Goal: Contribute content

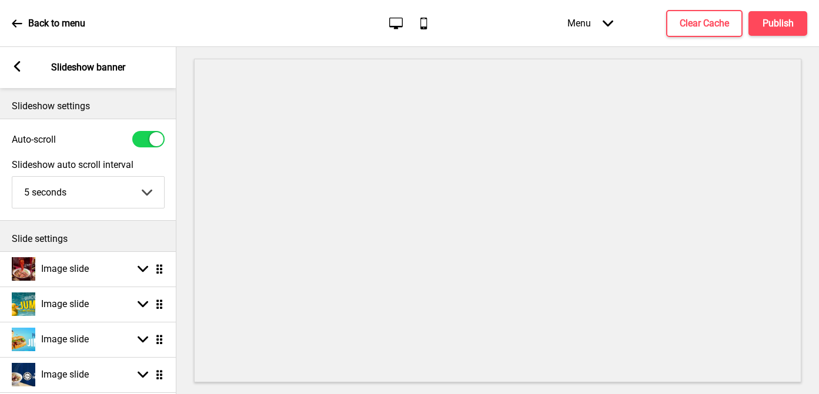
scroll to position [10, 0]
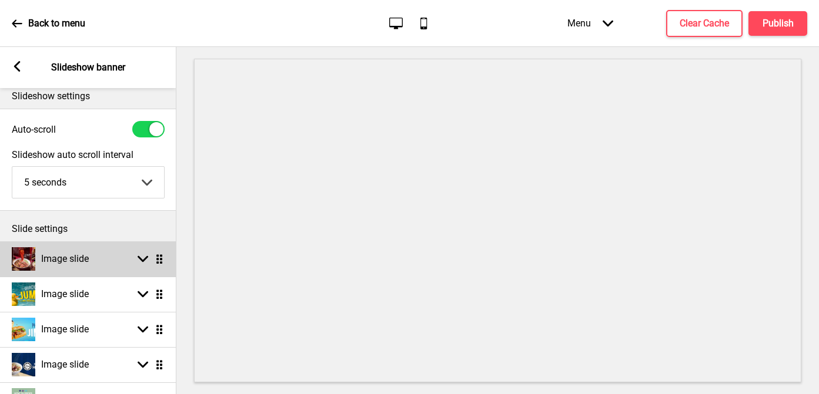
click at [143, 256] on rect at bounding box center [143, 259] width 11 height 11
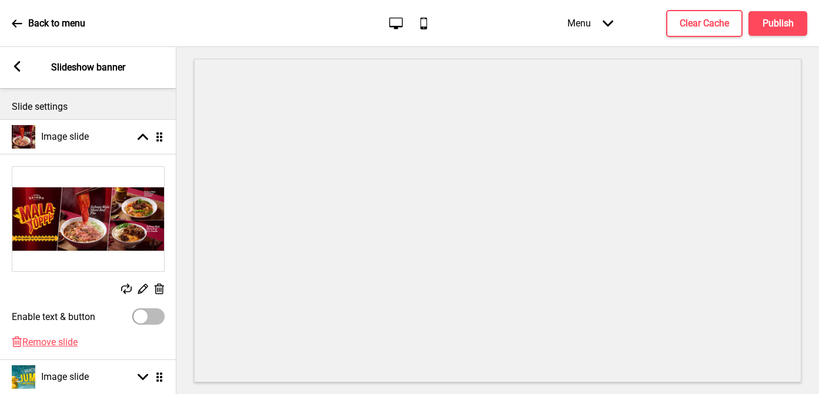
scroll to position [135, 0]
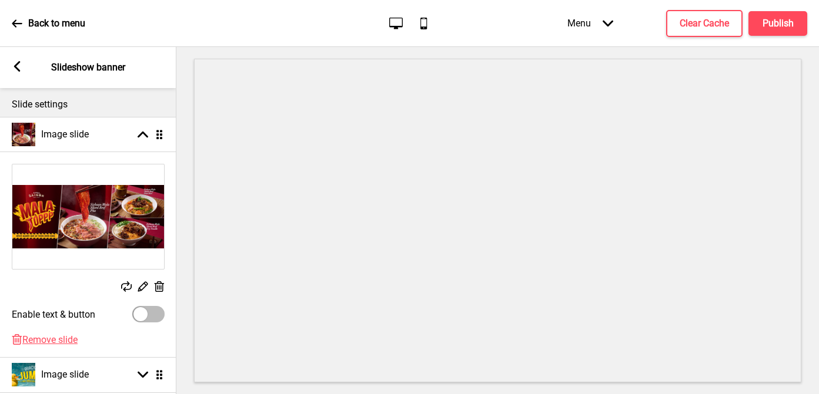
click at [158, 286] on rect at bounding box center [159, 287] width 12 height 12
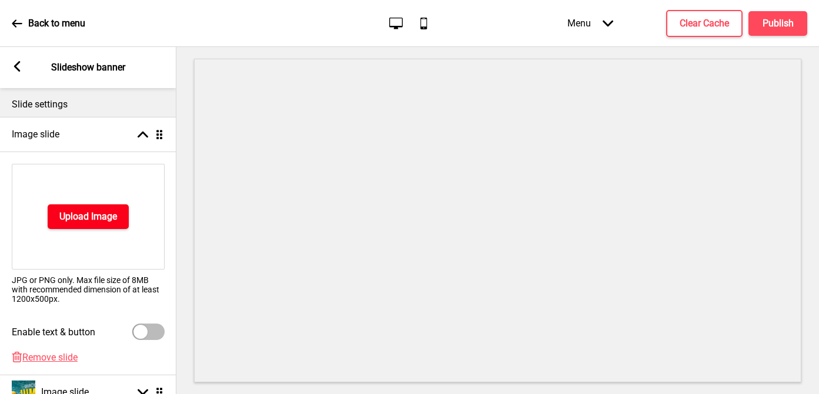
click at [100, 222] on h4 "Upload Image" at bounding box center [88, 216] width 58 height 13
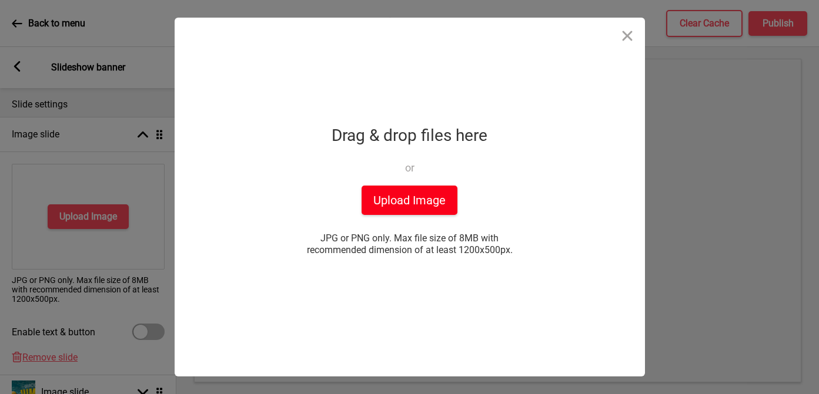
click at [413, 202] on button "Upload Image" at bounding box center [409, 200] width 96 height 29
click at [408, 192] on button "Upload Image" at bounding box center [409, 200] width 96 height 29
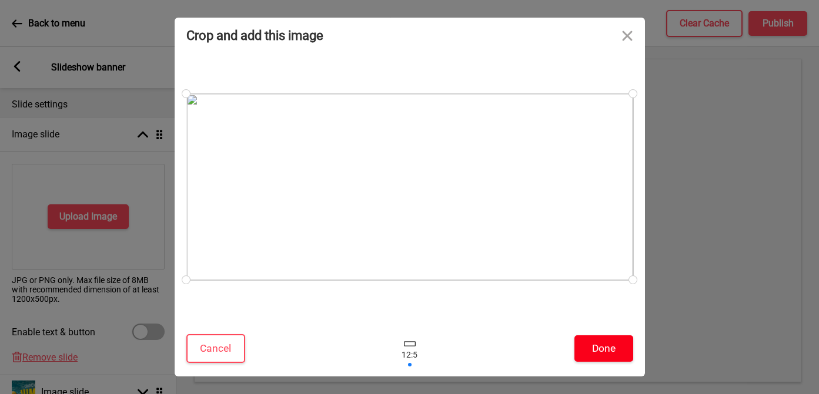
click at [605, 353] on button "Done" at bounding box center [603, 349] width 59 height 26
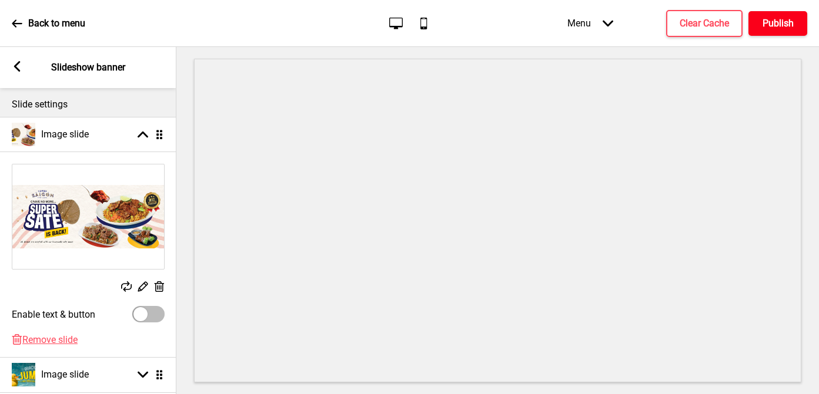
click at [792, 19] on h4 "Publish" at bounding box center [777, 23] width 31 height 13
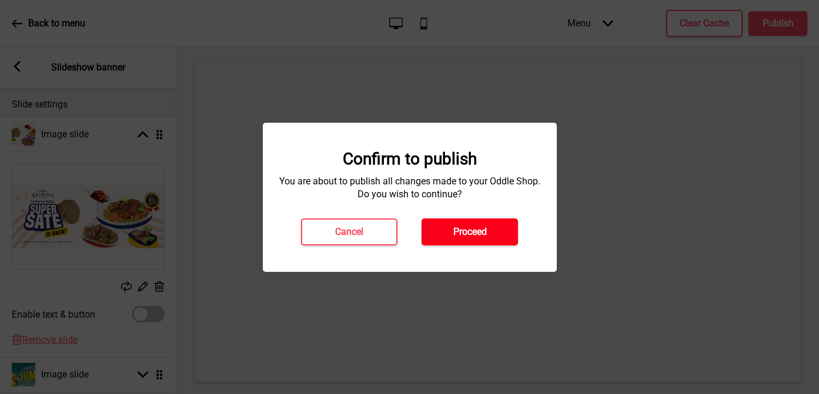
click at [490, 237] on button "Proceed" at bounding box center [469, 232] width 96 height 27
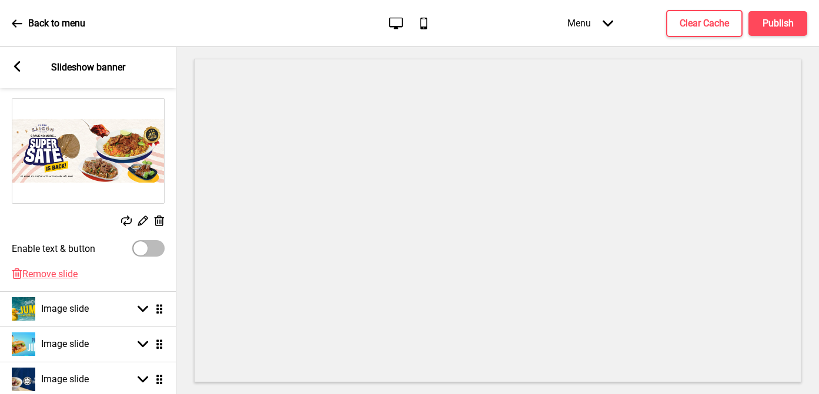
scroll to position [251, 0]
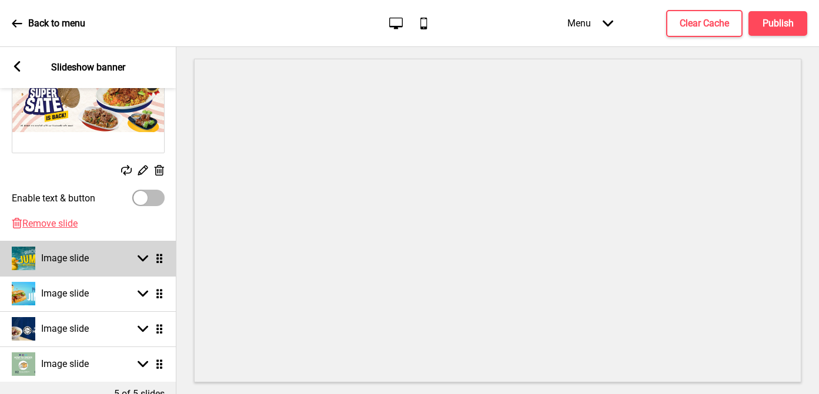
click at [156, 260] on ul "Image slide Arrow up Drag Replace Edit Delete Enable text & button Delete Remov…" at bounding box center [88, 191] width 176 height 381
click at [147, 260] on rect at bounding box center [143, 258] width 11 height 11
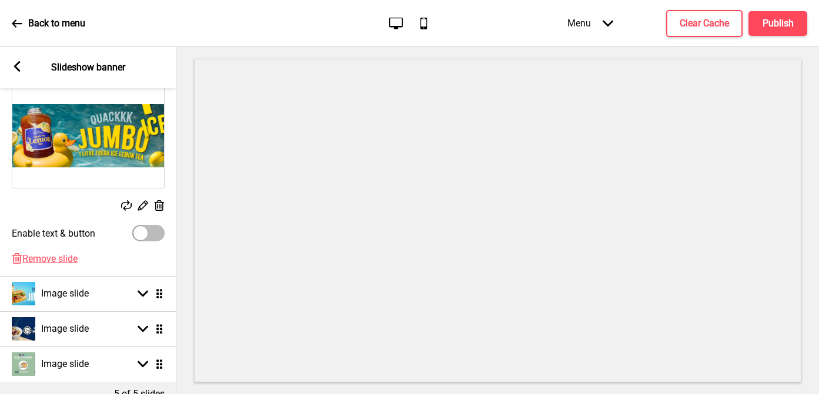
scroll to position [249, 0]
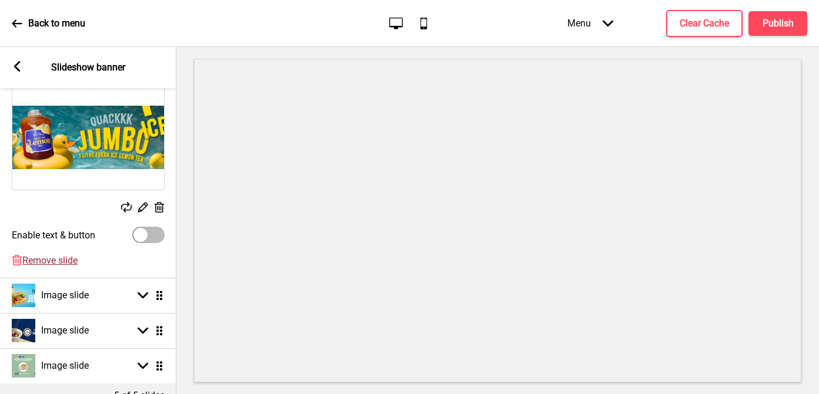
click at [63, 259] on span "Remove slide" at bounding box center [49, 260] width 55 height 11
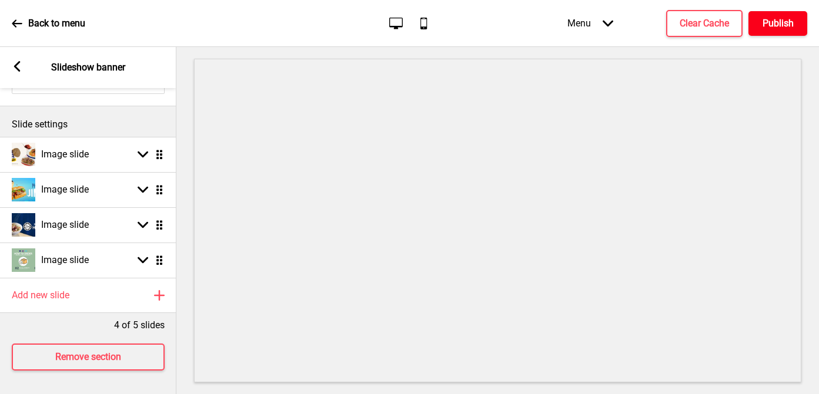
click at [789, 27] on h4 "Publish" at bounding box center [777, 23] width 31 height 13
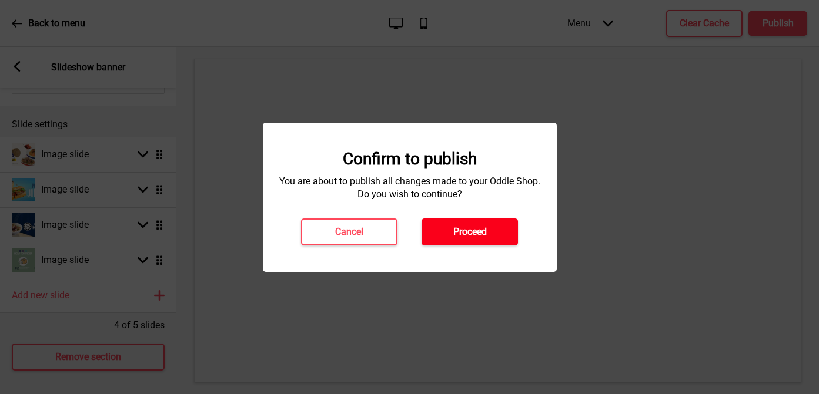
click at [491, 239] on button "Proceed" at bounding box center [469, 232] width 96 height 27
